Goal: Task Accomplishment & Management: Use online tool/utility

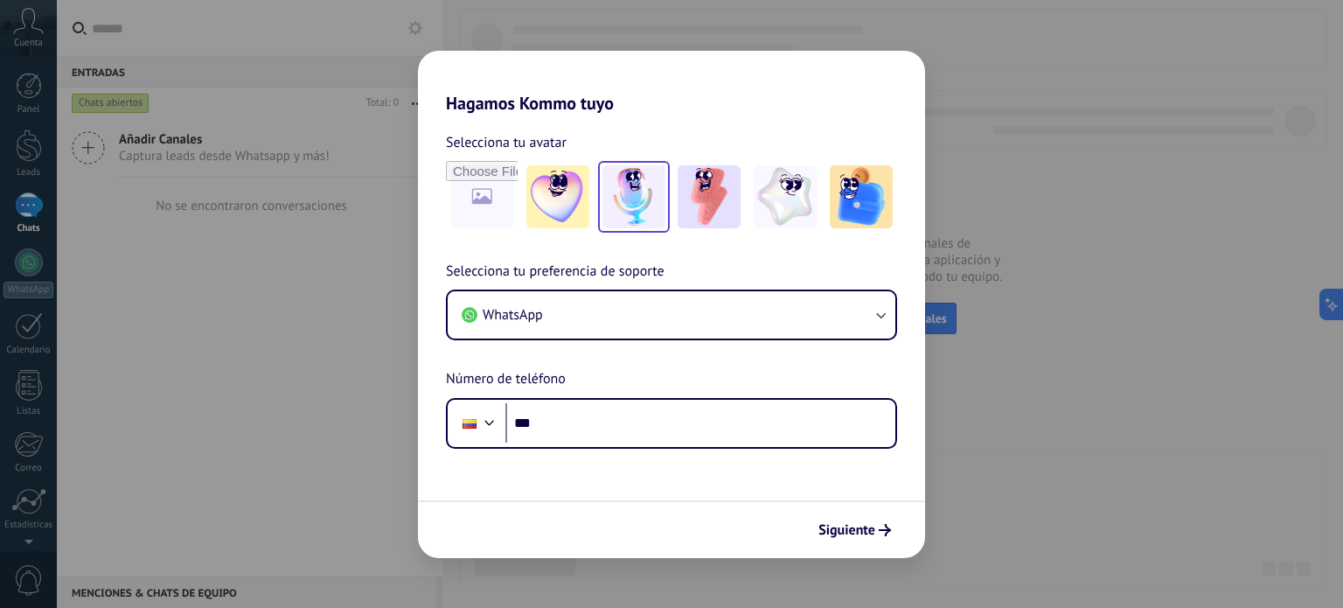
click at [650, 184] on img at bounding box center [633, 196] width 63 height 63
click at [869, 536] on span "Siguiente" at bounding box center [846, 530] width 57 height 12
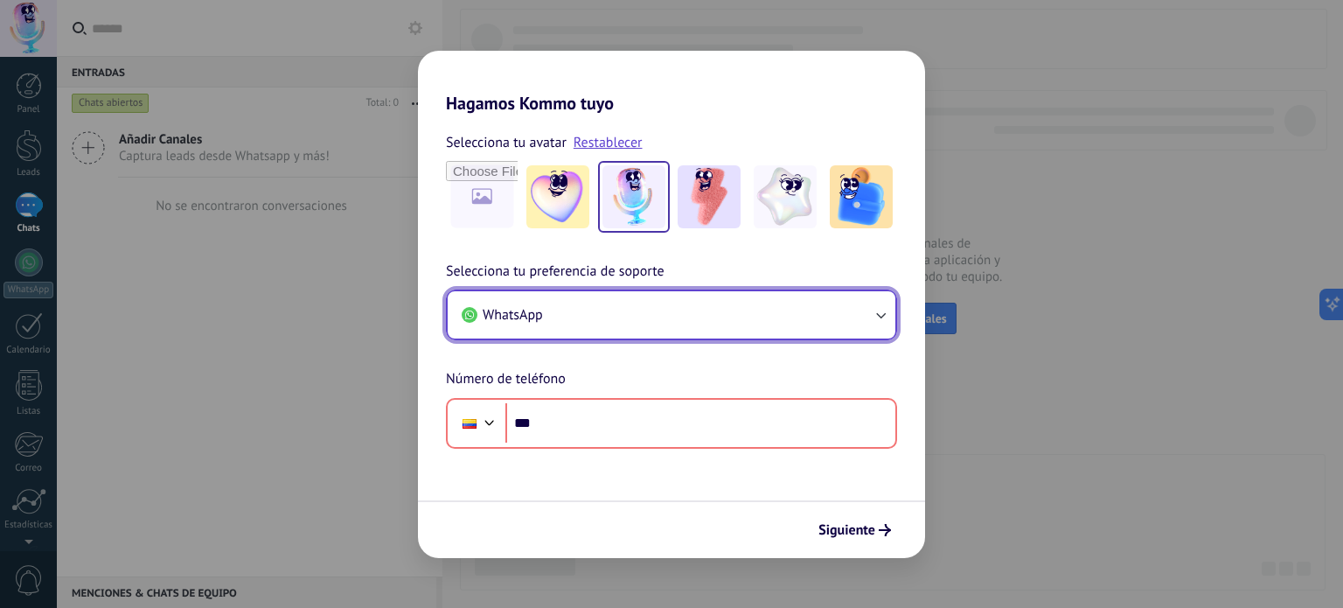
click at [860, 317] on button "WhatsApp" at bounding box center [672, 314] width 448 height 47
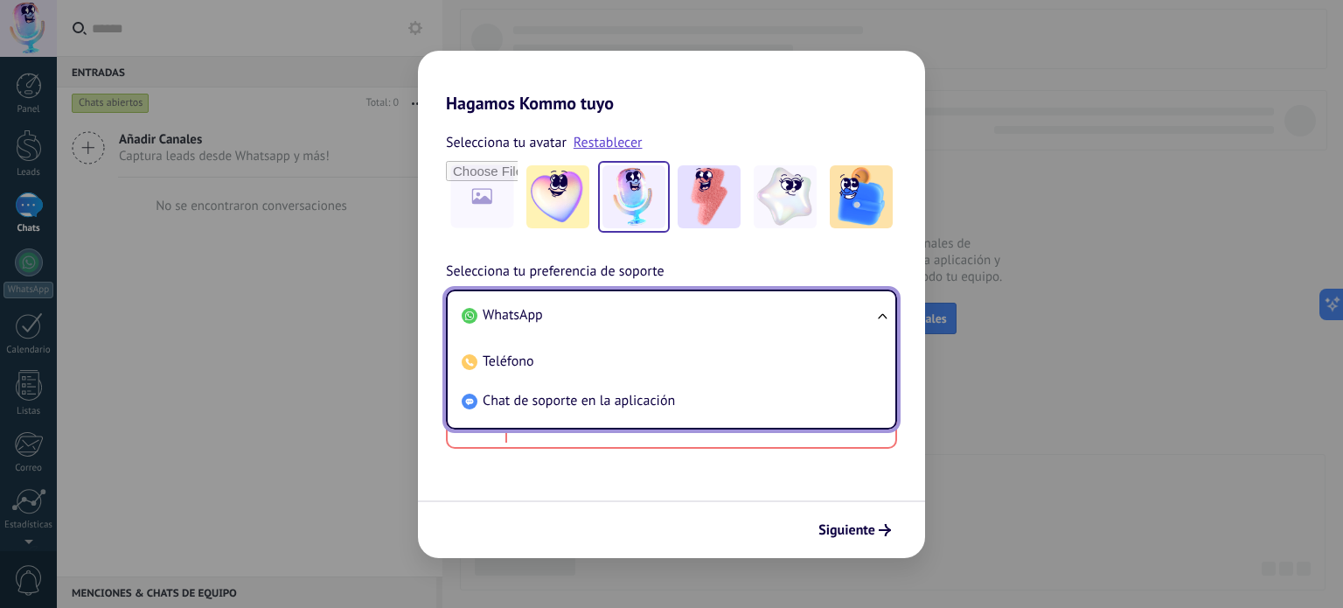
click at [860, 317] on li "WhatsApp" at bounding box center [668, 315] width 427 height 39
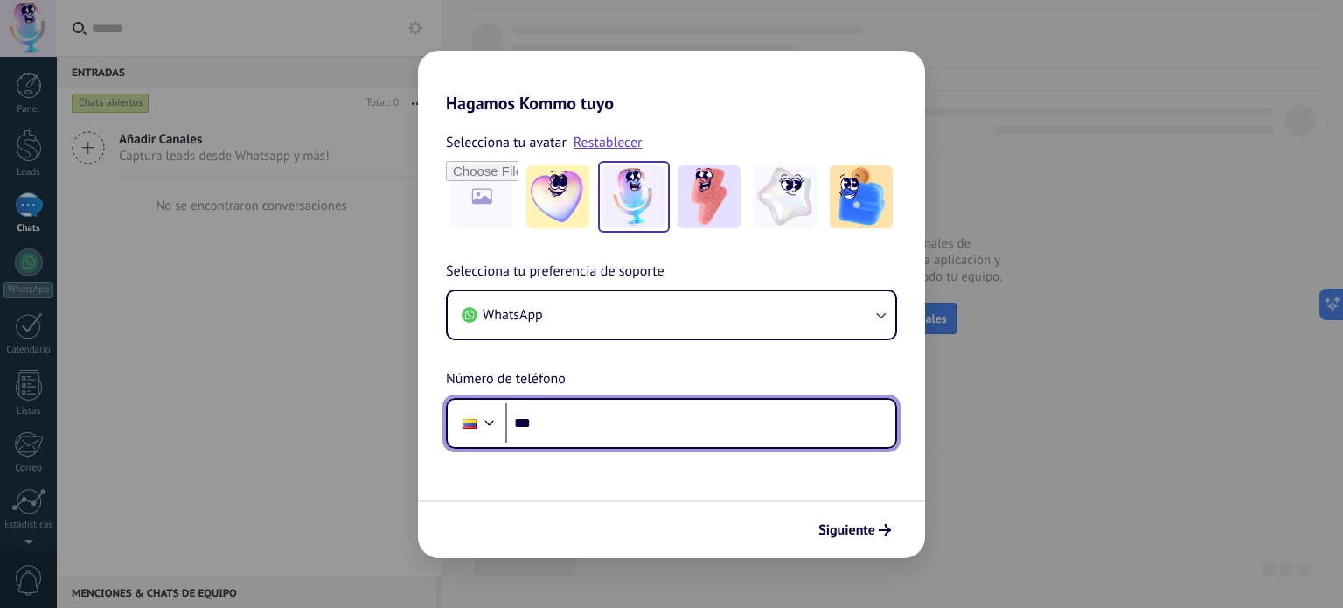
click at [665, 411] on input "***" at bounding box center [700, 423] width 390 height 40
type input "**********"
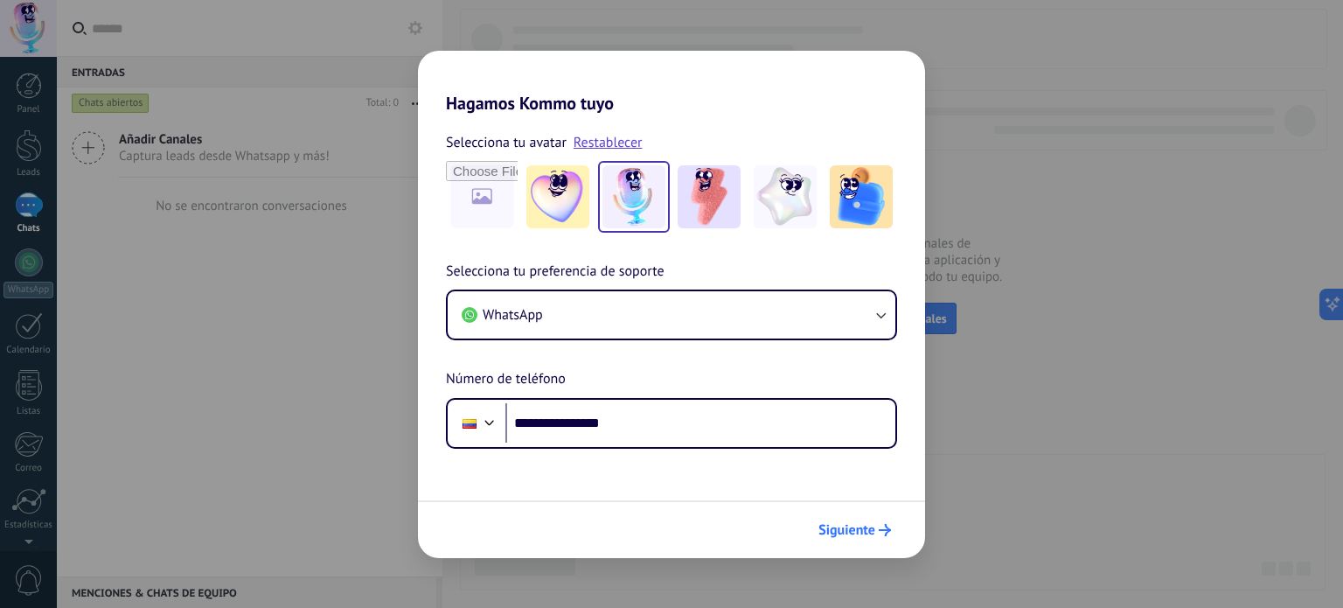
click at [872, 539] on button "Siguiente" at bounding box center [855, 530] width 88 height 30
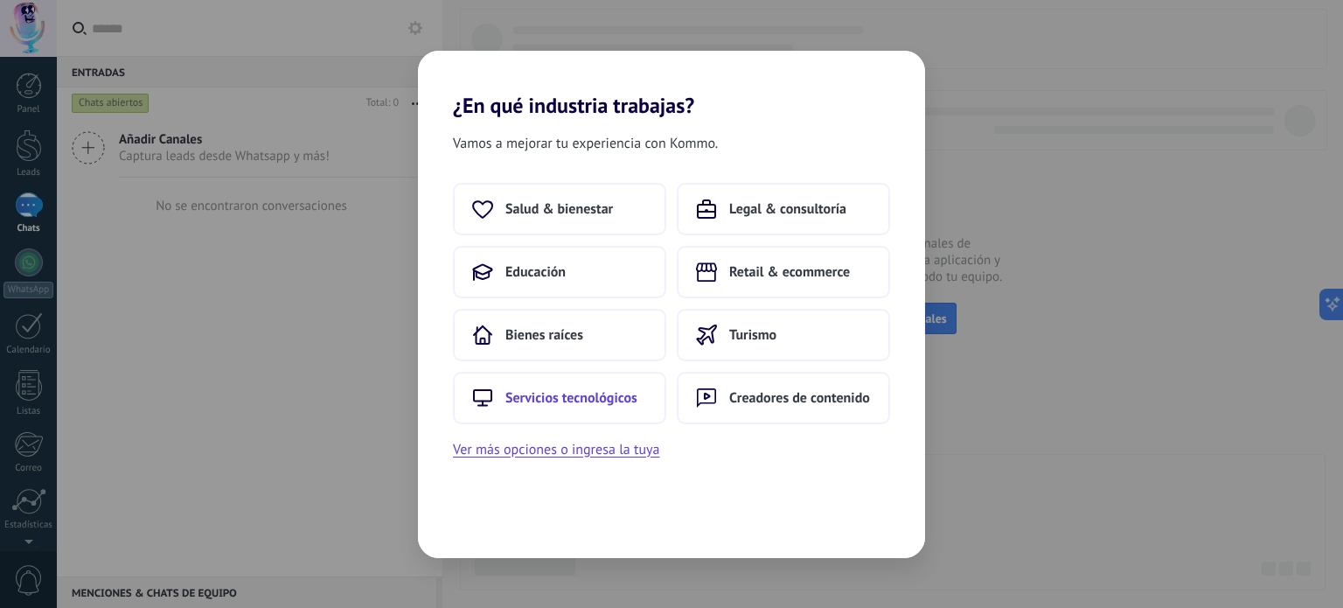
click at [639, 395] on button "Servicios tecnológicos" at bounding box center [559, 398] width 213 height 52
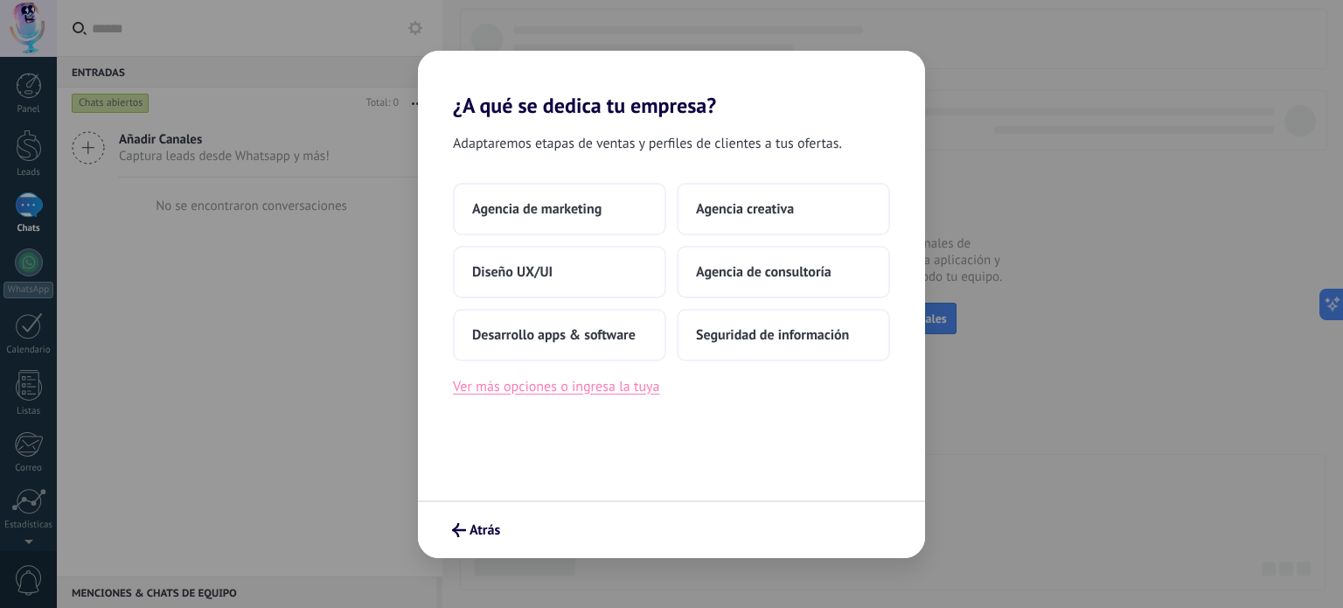
click at [584, 393] on button "Ver más opciones o ingresa la tuya" at bounding box center [556, 386] width 206 height 23
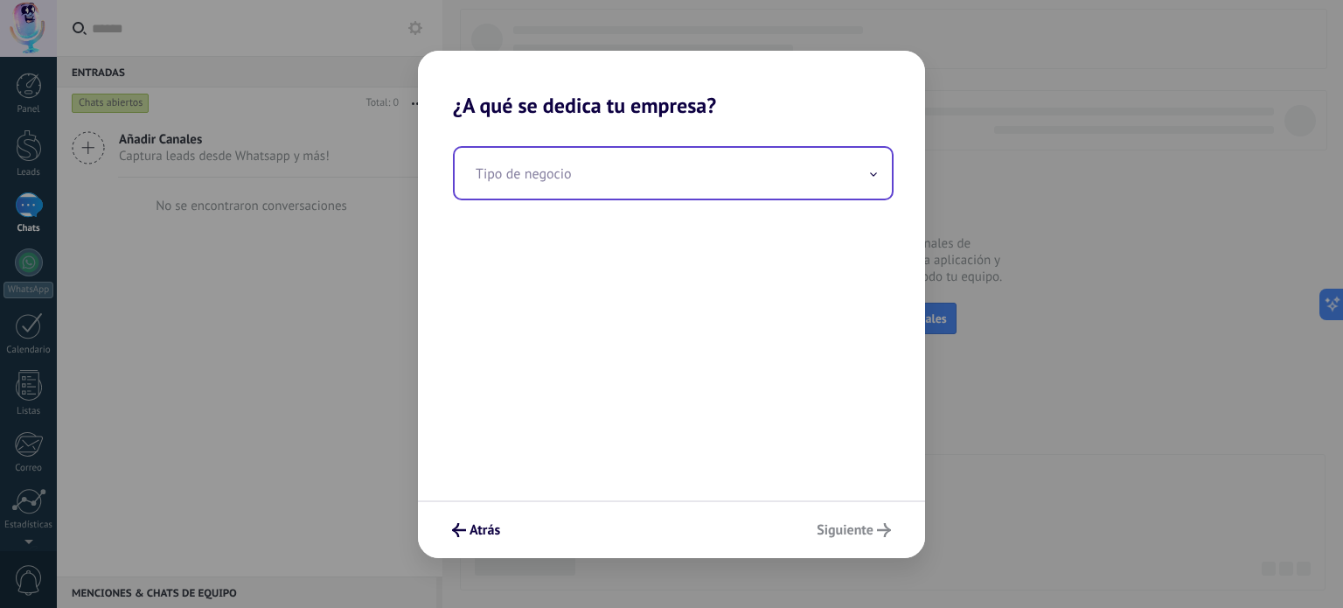
click at [818, 184] on input "text" at bounding box center [673, 173] width 437 height 51
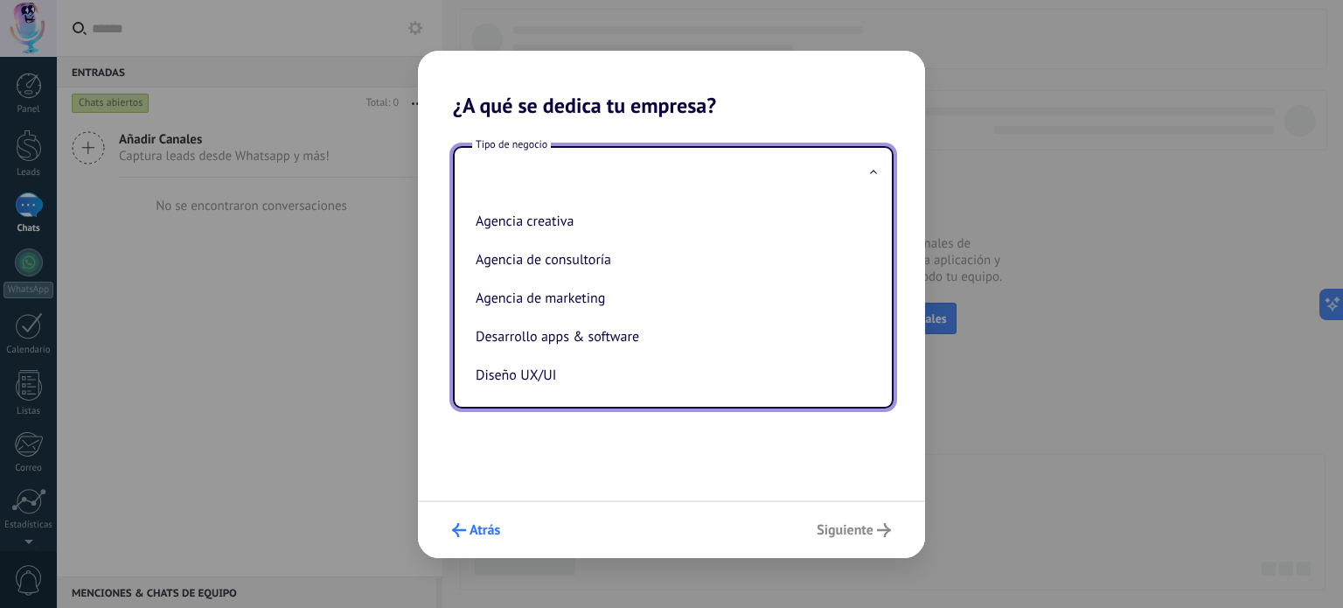
click at [479, 531] on span "Atrás" at bounding box center [485, 530] width 31 height 12
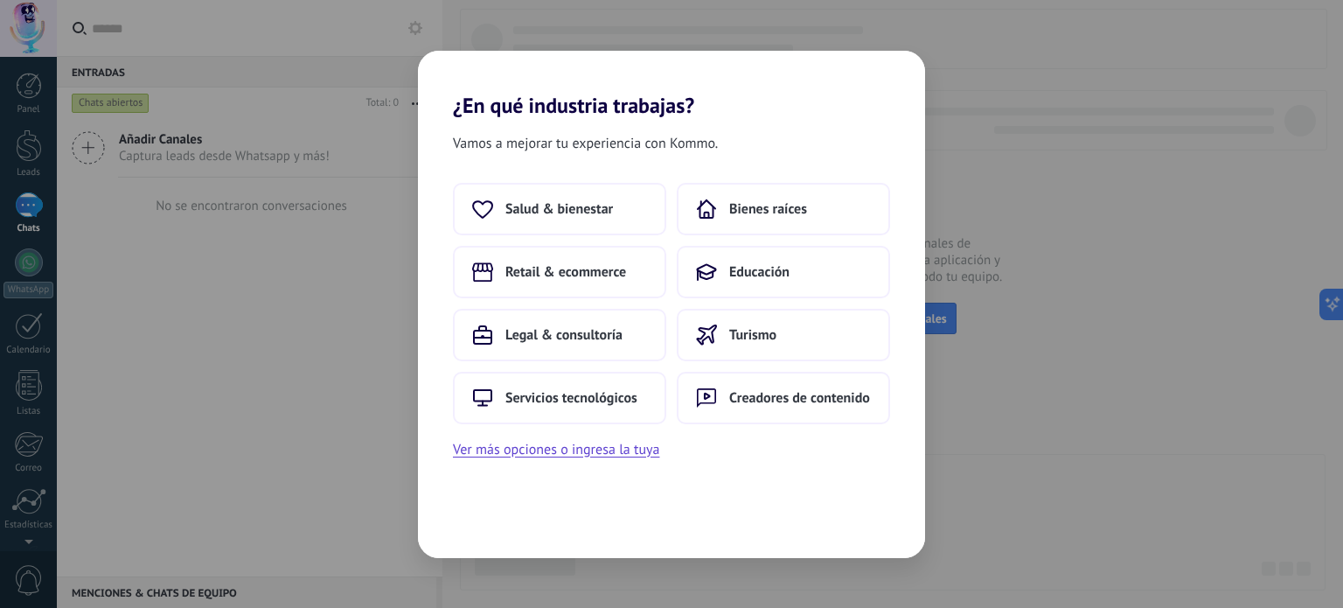
click at [257, 354] on div "¿En qué industria trabajas? Vamos a mejorar tu experiencia con Kommo. Salud & b…" at bounding box center [671, 304] width 1343 height 608
click at [1069, 477] on div "¿En qué industria trabajas? Vamos a mejorar tu experiencia con Kommo. Salud & b…" at bounding box center [671, 304] width 1343 height 608
click at [574, 279] on span "Retail & ecommerce" at bounding box center [565, 271] width 121 height 17
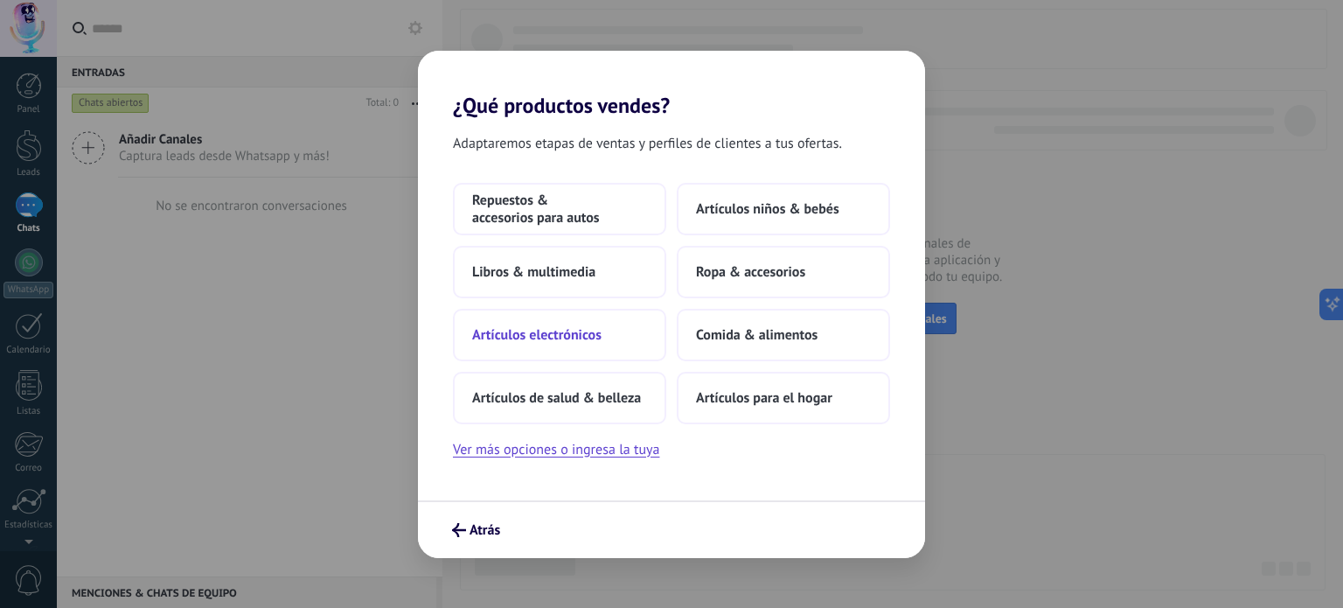
click at [596, 353] on button "Artículos electrónicos" at bounding box center [559, 335] width 213 height 52
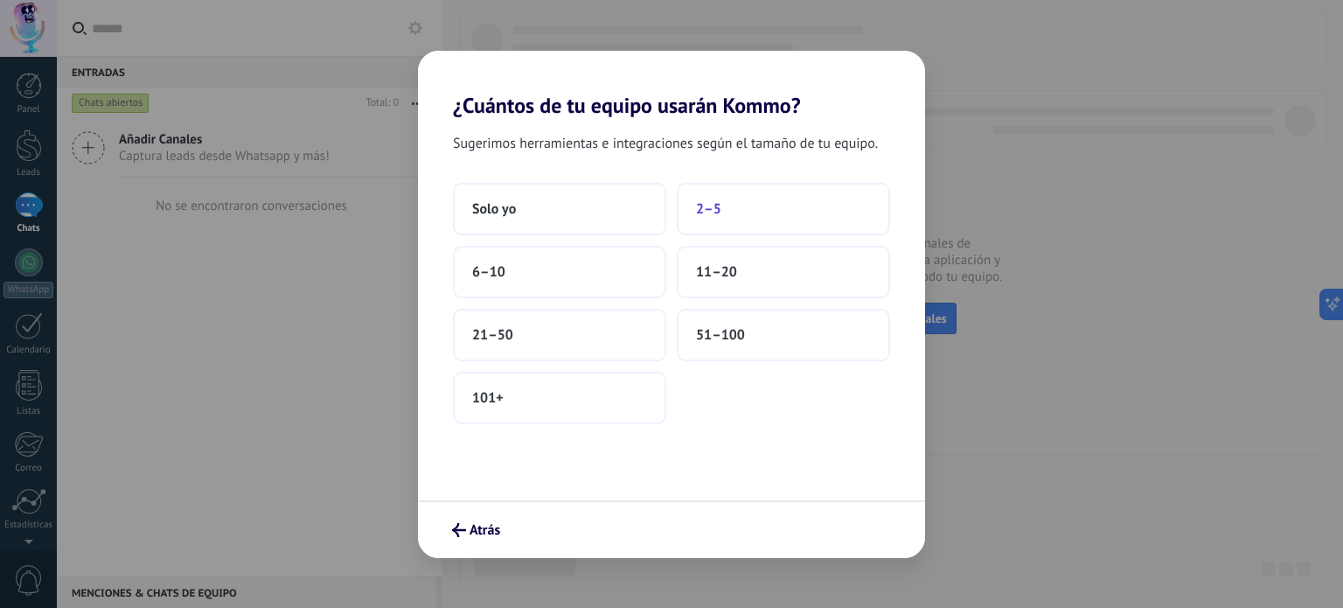
click at [734, 217] on button "2–5" at bounding box center [783, 209] width 213 height 52
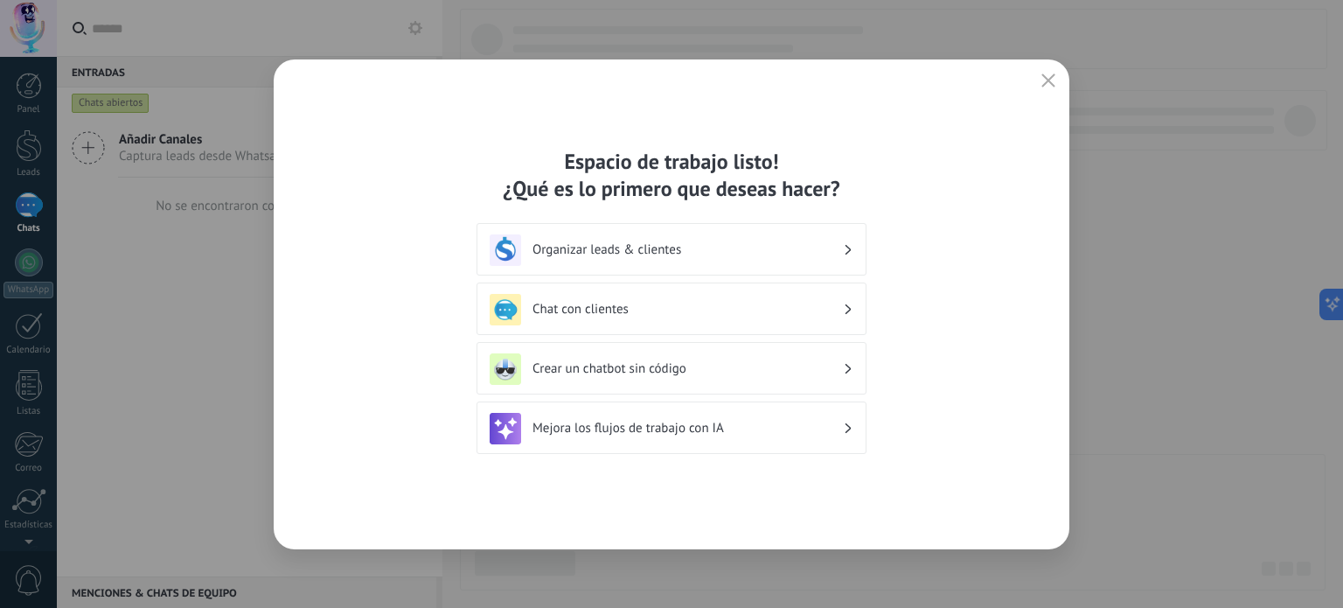
click at [1047, 86] on icon "button" at bounding box center [1048, 80] width 14 height 14
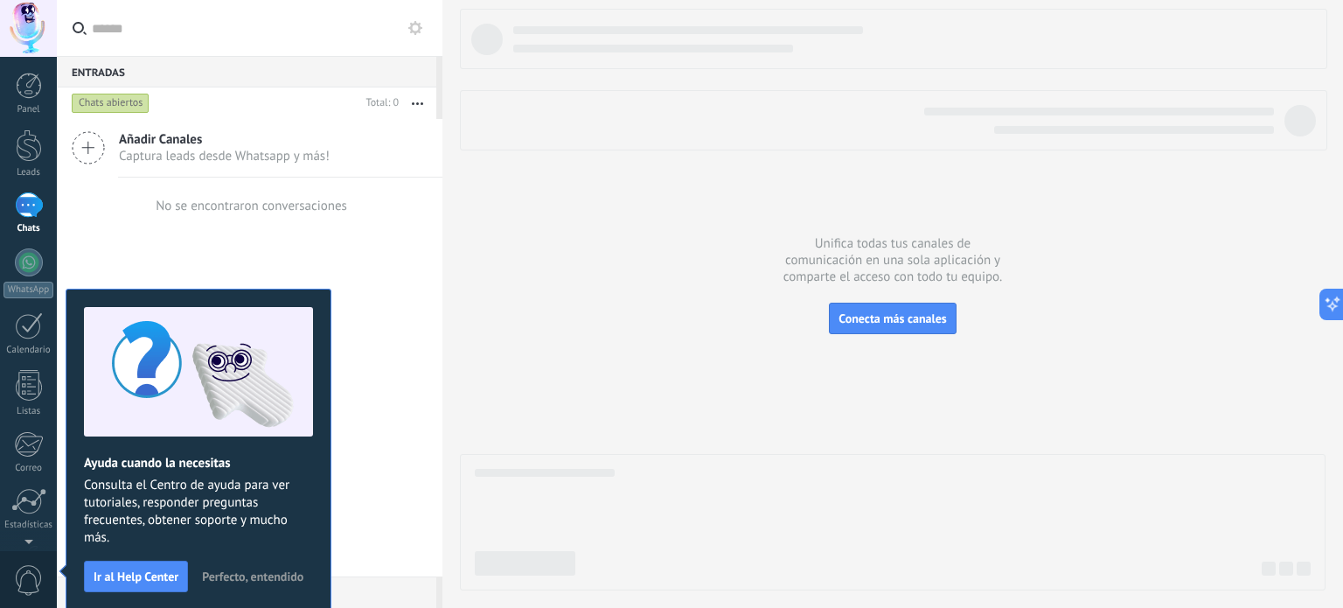
click at [293, 572] on span "Perfecto, entendido" at bounding box center [252, 576] width 101 height 12
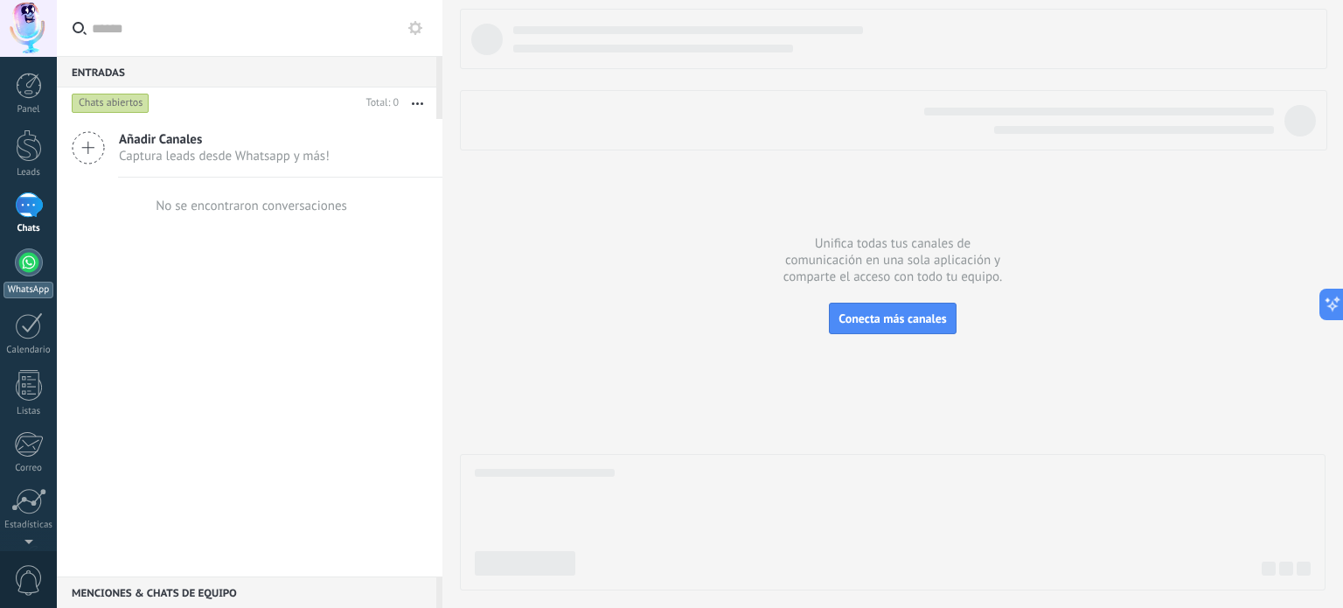
click at [14, 276] on link "WhatsApp" at bounding box center [28, 273] width 57 height 50
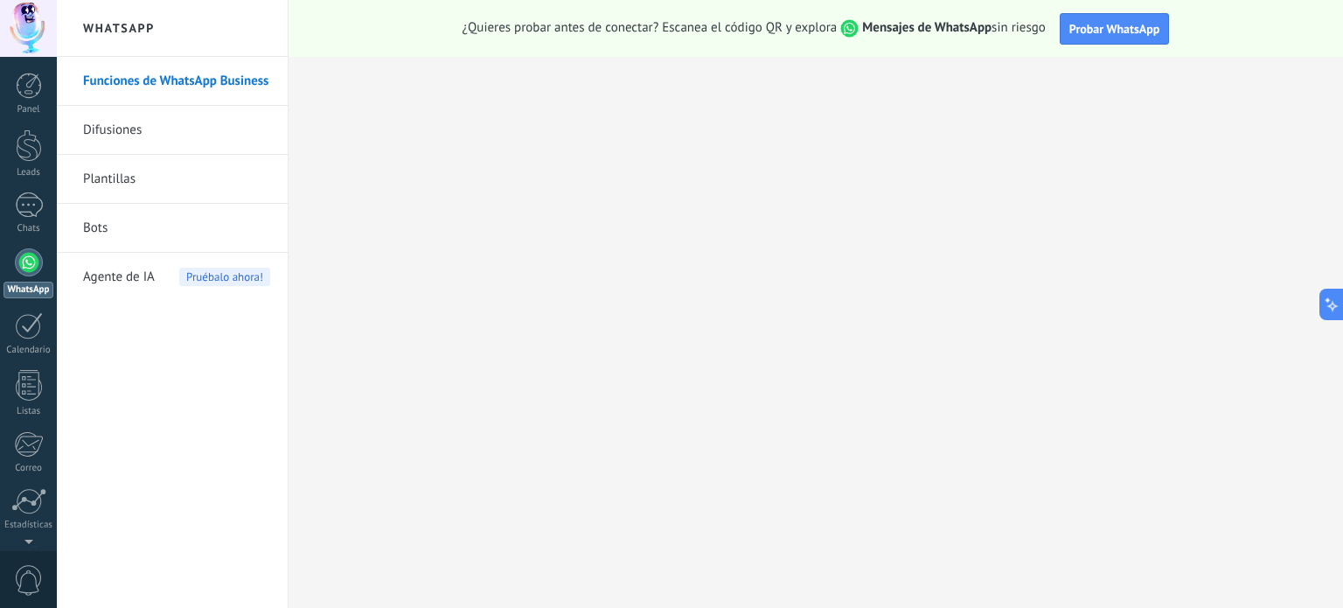
click at [136, 272] on span "Agente de IA" at bounding box center [119, 277] width 72 height 49
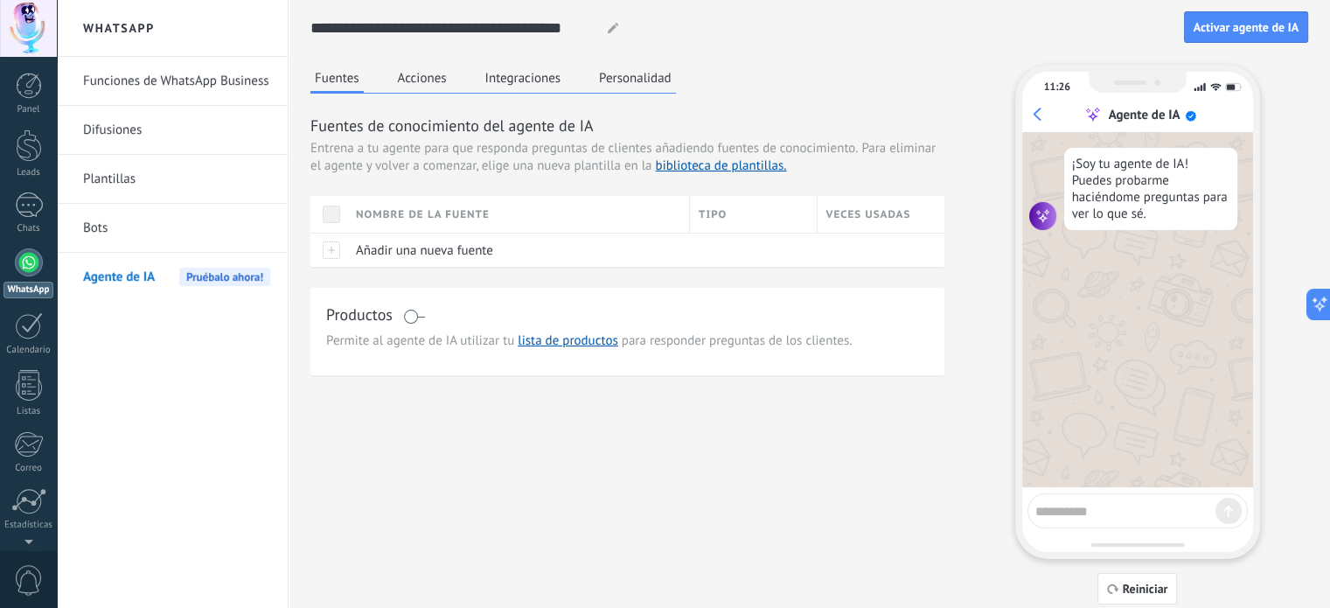
click at [410, 73] on button "Acciones" at bounding box center [422, 78] width 58 height 26
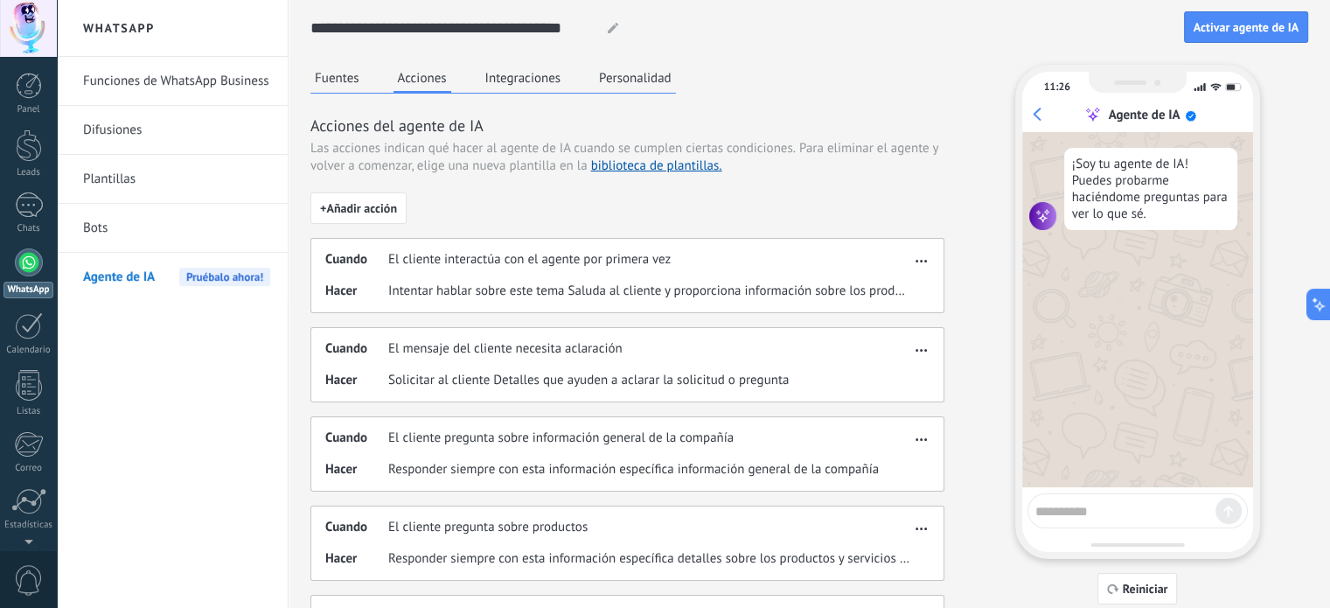
click at [512, 73] on button "Integraciones" at bounding box center [523, 78] width 85 height 26
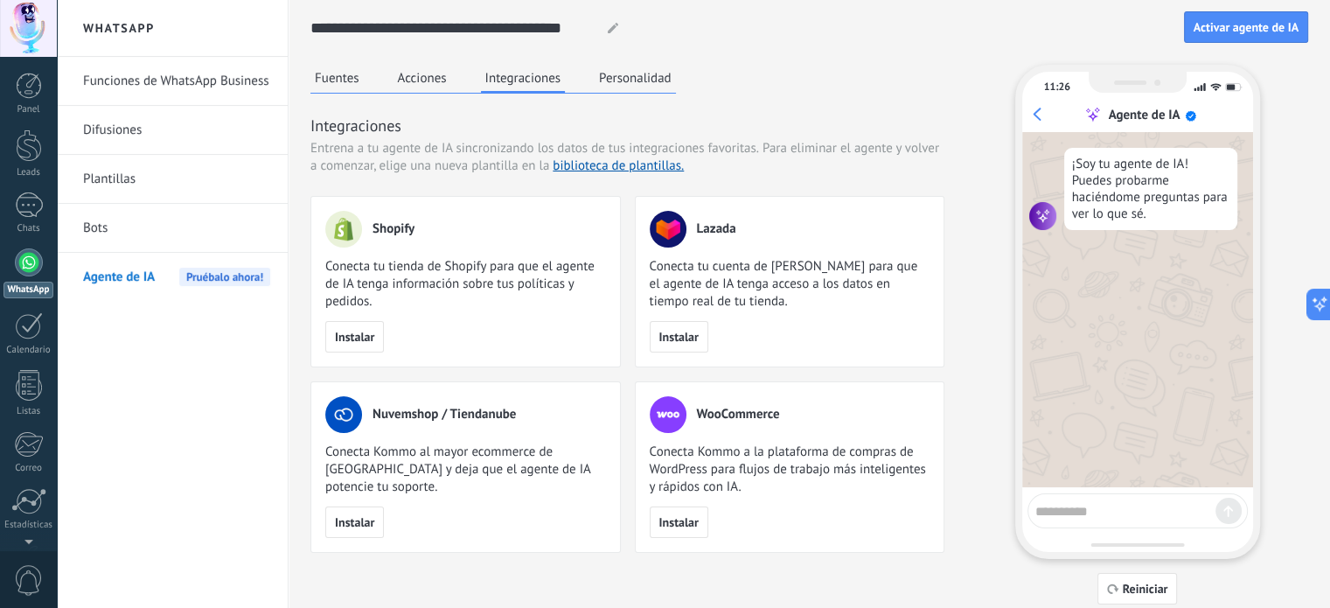
click at [637, 74] on button "Personalidad" at bounding box center [635, 78] width 81 height 26
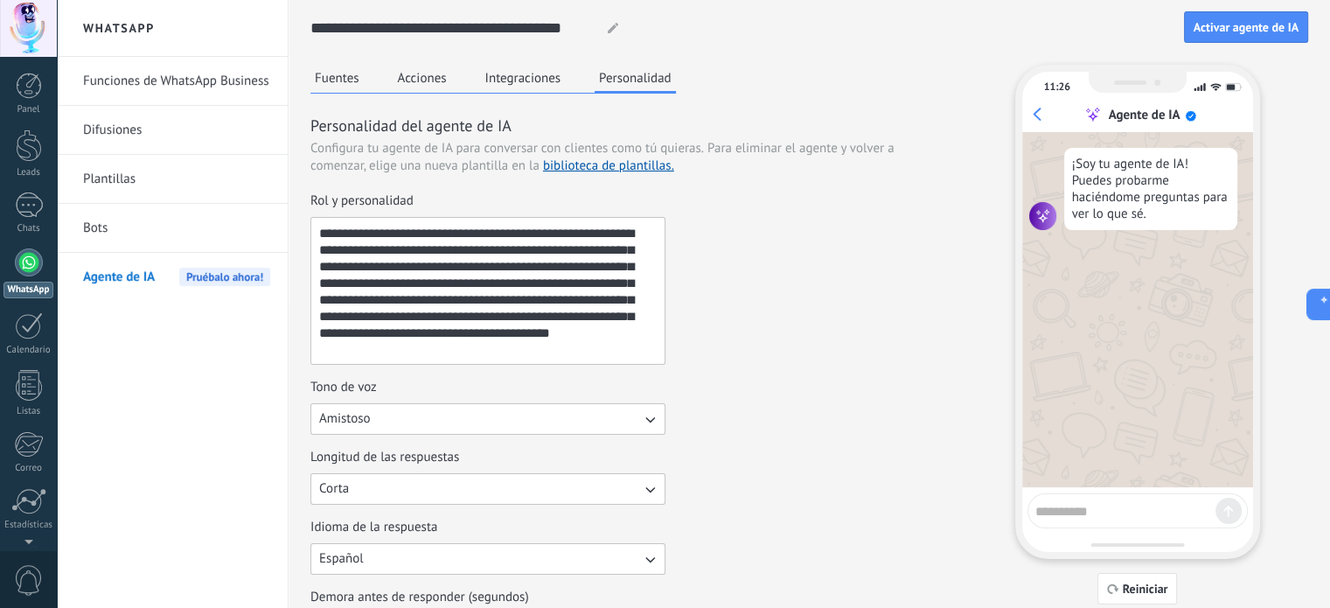
click at [524, 76] on button "Integraciones" at bounding box center [523, 78] width 85 height 26
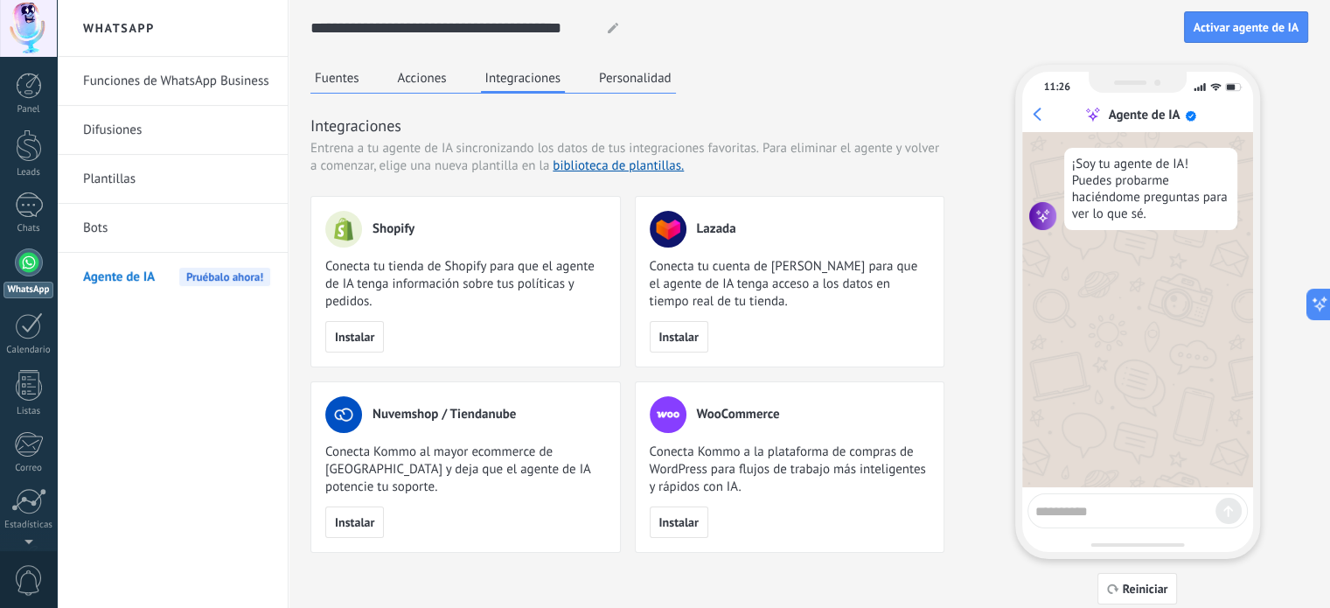
scroll to position [17, 0]
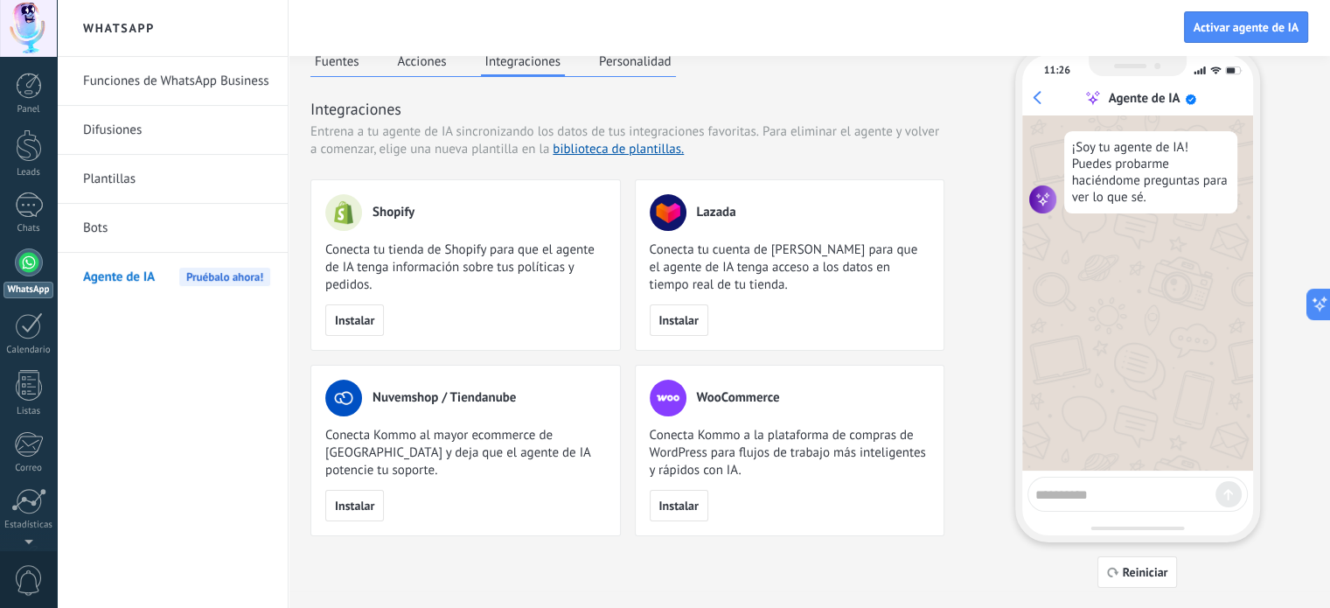
click at [414, 62] on button "Acciones" at bounding box center [422, 61] width 58 height 26
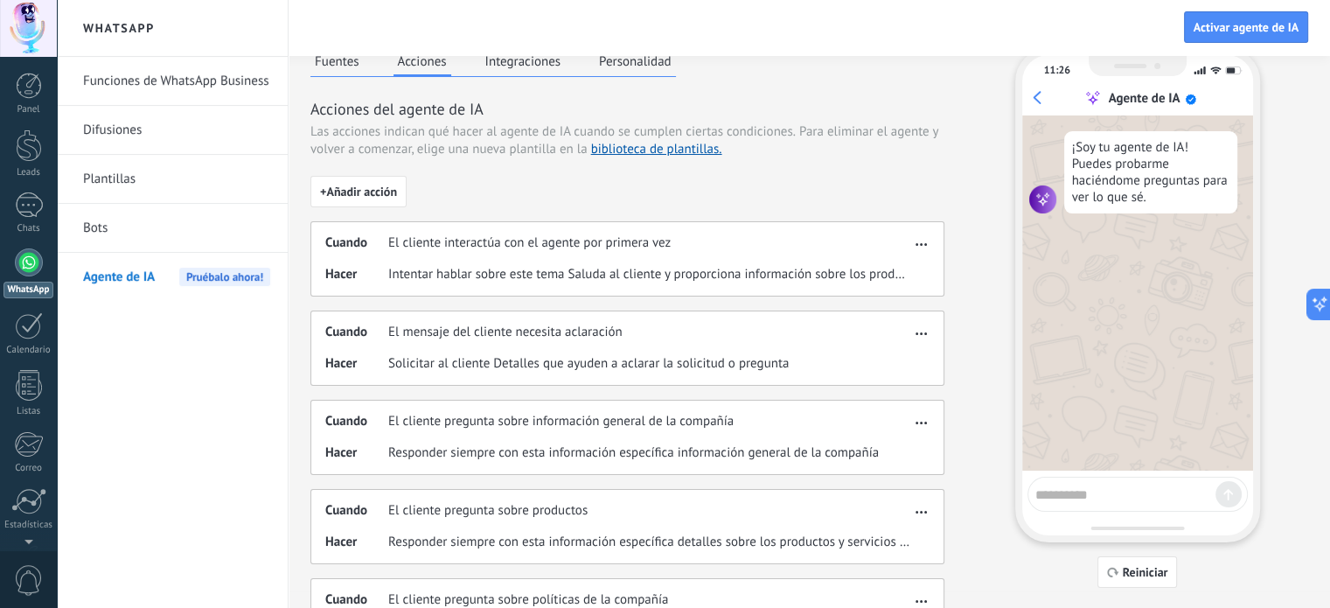
scroll to position [435, 0]
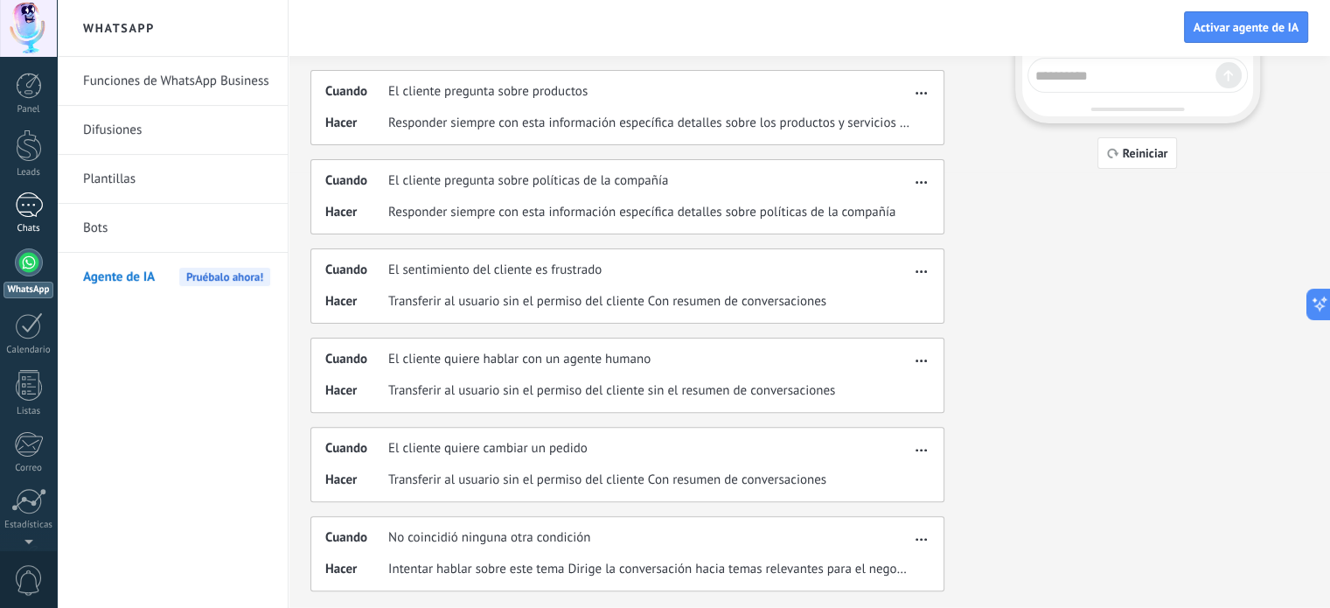
click at [21, 211] on div at bounding box center [29, 204] width 28 height 25
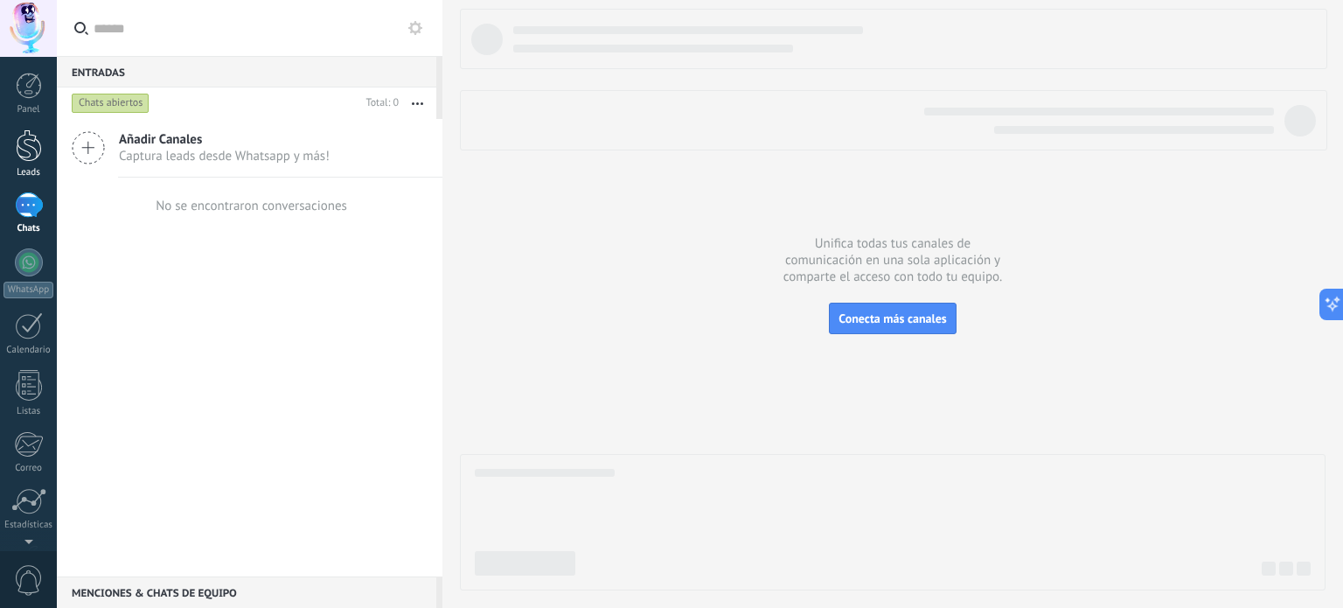
click at [31, 142] on div at bounding box center [29, 145] width 26 height 32
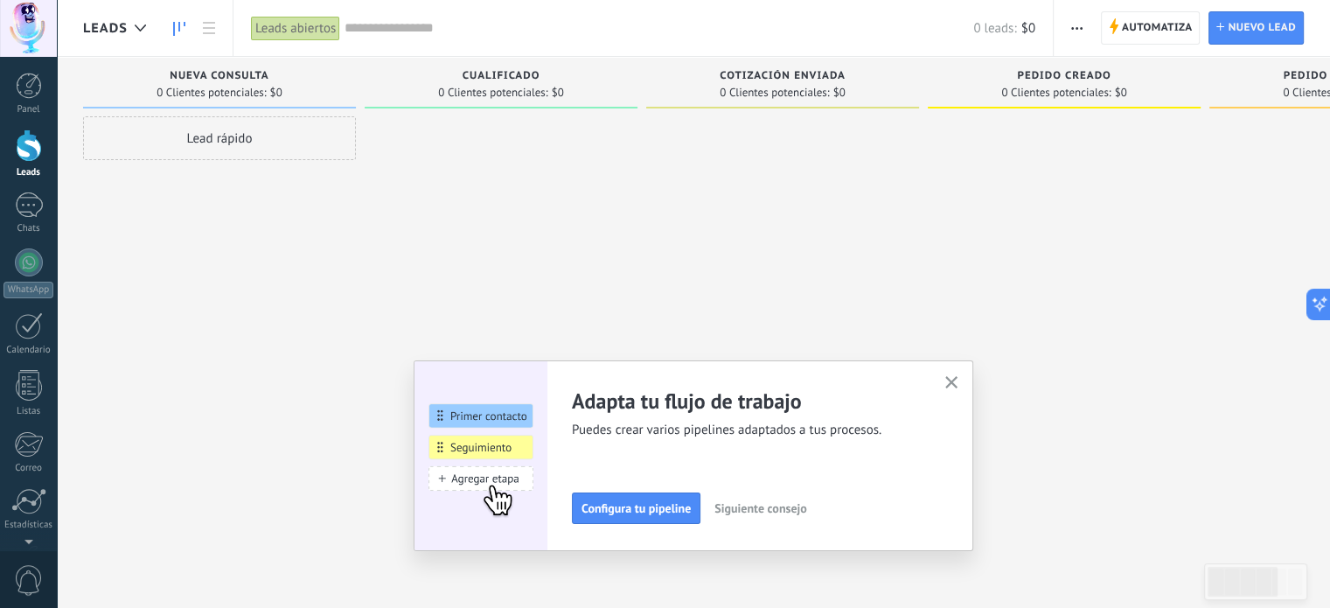
click at [958, 382] on icon "button" at bounding box center [951, 382] width 13 height 13
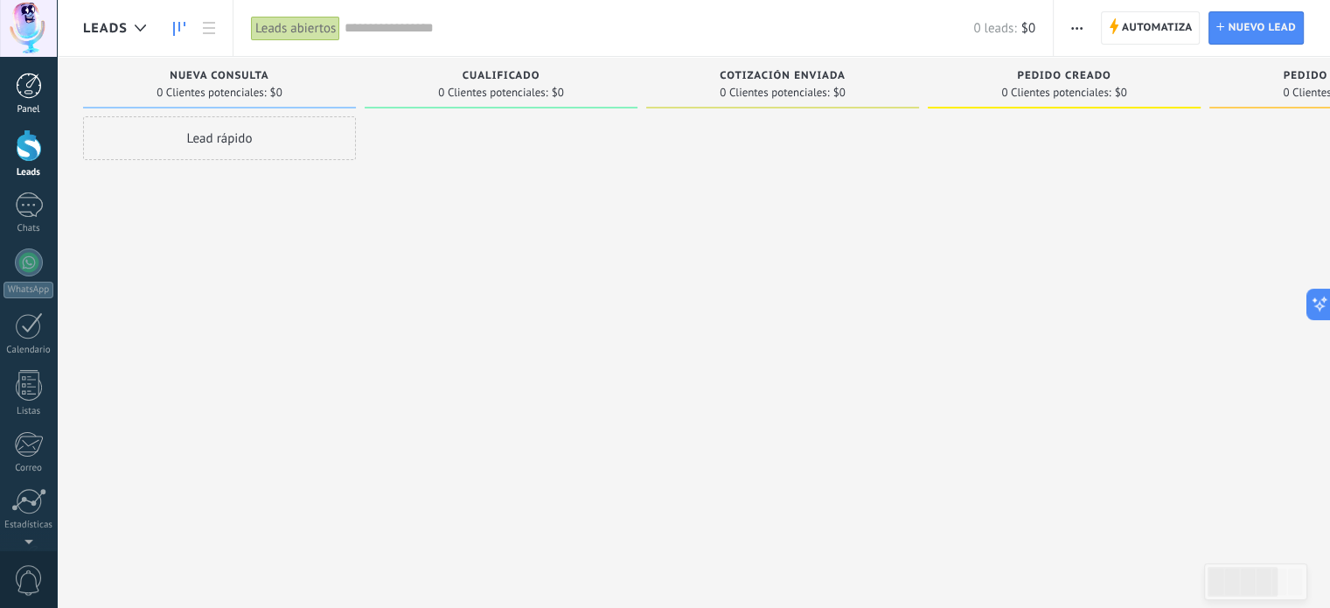
click at [24, 97] on div at bounding box center [29, 86] width 26 height 26
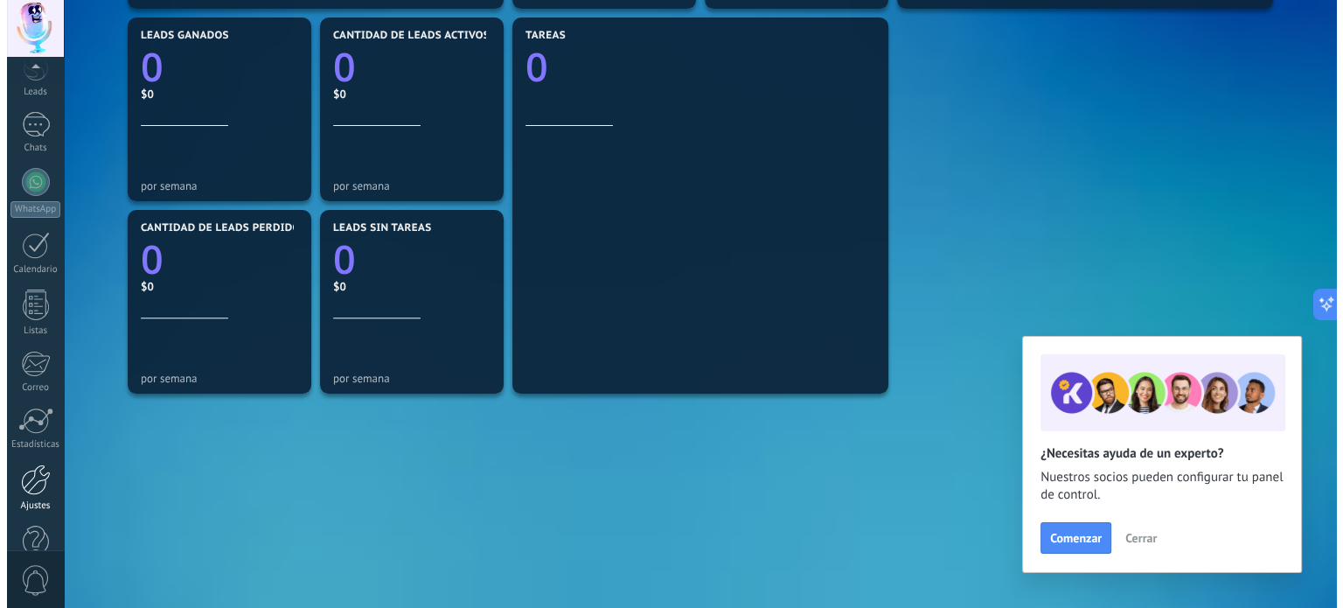
scroll to position [119, 0]
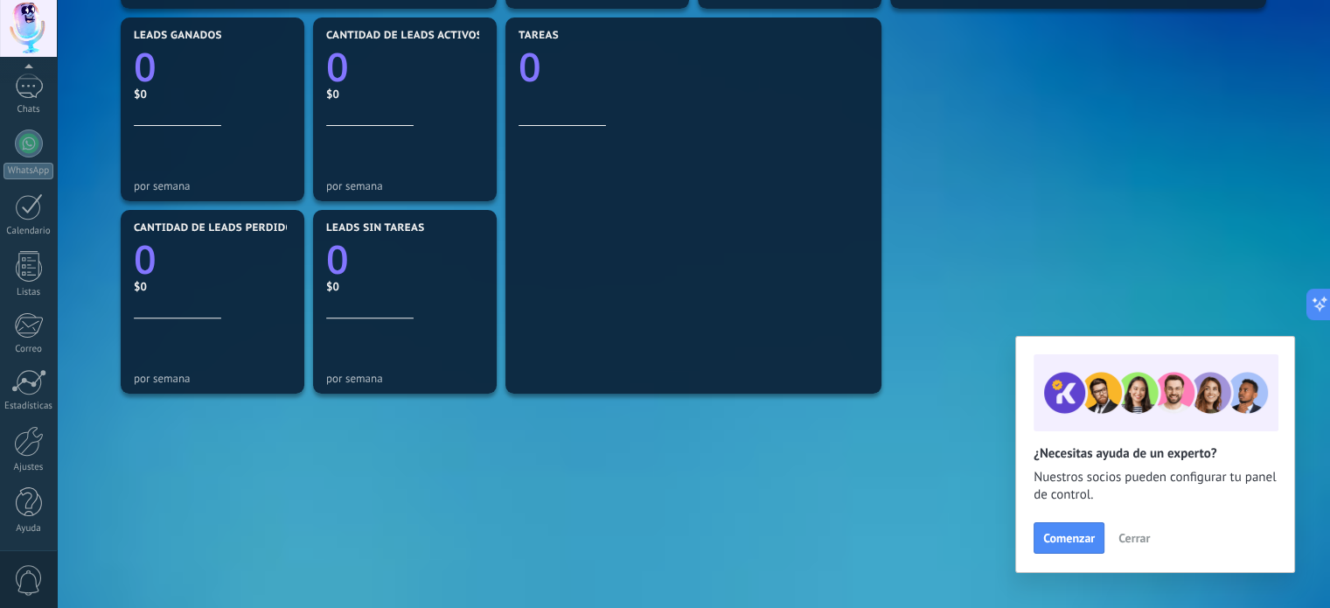
click at [38, 365] on div "Panel Leads Chats WhatsApp Clientes" at bounding box center [28, 253] width 57 height 598
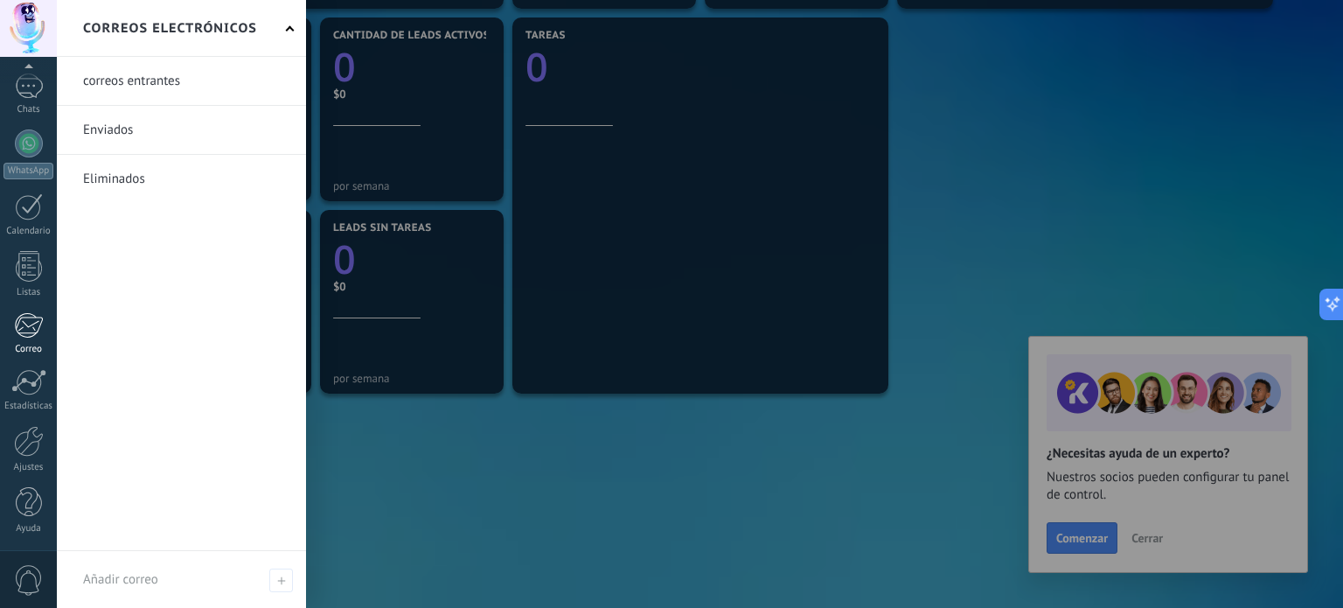
click at [33, 335] on div at bounding box center [28, 325] width 29 height 26
